Goal: Information Seeking & Learning: Learn about a topic

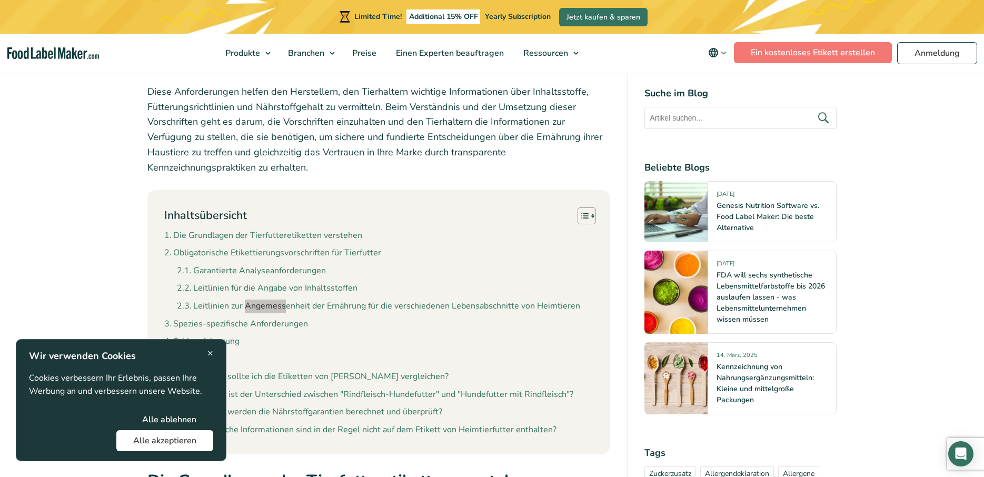
scroll to position [1609, 0]
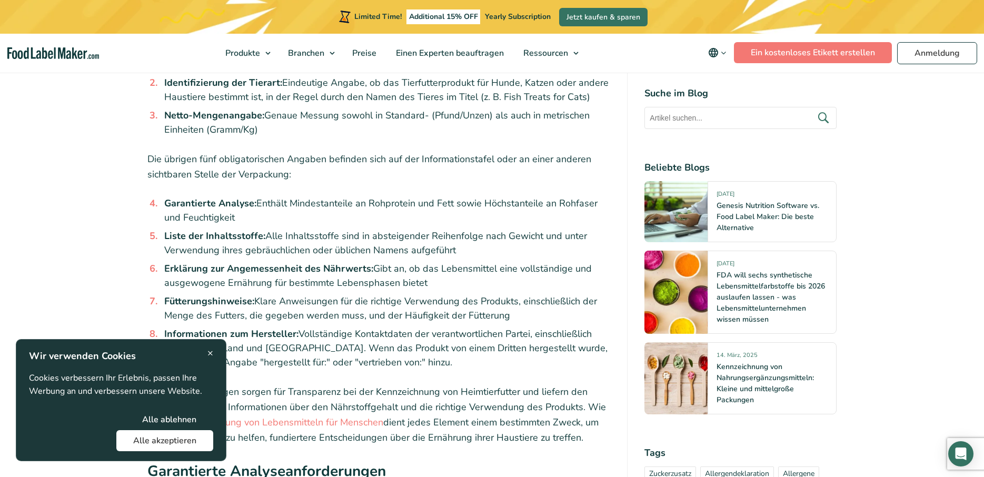
click at [373, 262] on li "Erklärung zur Angemessenheit des Nährwerts: Gibt an, ob das Lebensmittel eine v…" at bounding box center [385, 276] width 451 height 28
drag, startPoint x: 164, startPoint y: 238, endPoint x: 366, endPoint y: 242, distance: 202.2
click at [366, 262] on strong "Erklärung zur Angemessenheit des Nährwerts:" at bounding box center [268, 268] width 209 height 13
copy strong "Erklärung zur Angemessenheit des Nährwerts"
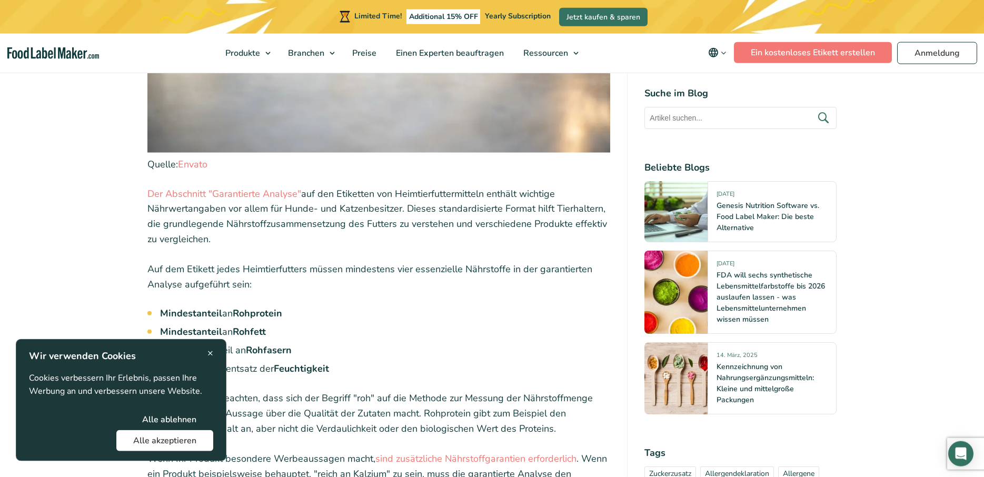
scroll to position [2835, 0]
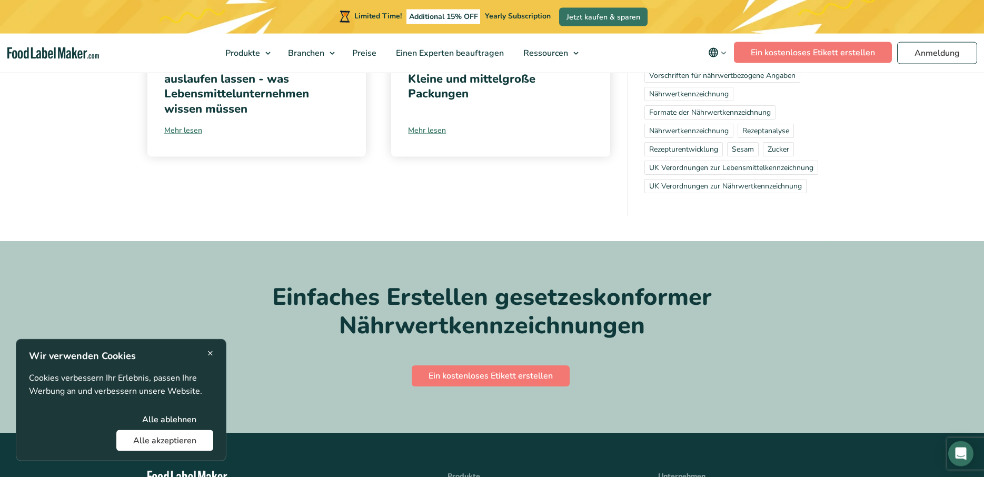
scroll to position [6973, 0]
